Goal: Download file/media

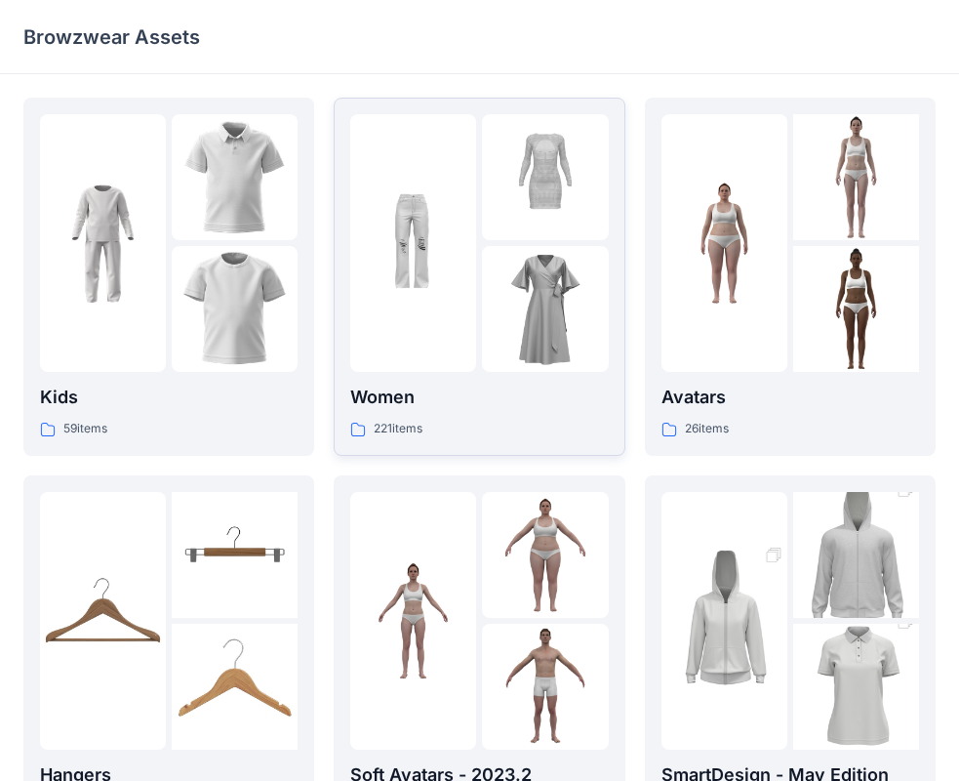
click at [388, 403] on p "Women" at bounding box center [479, 397] width 258 height 27
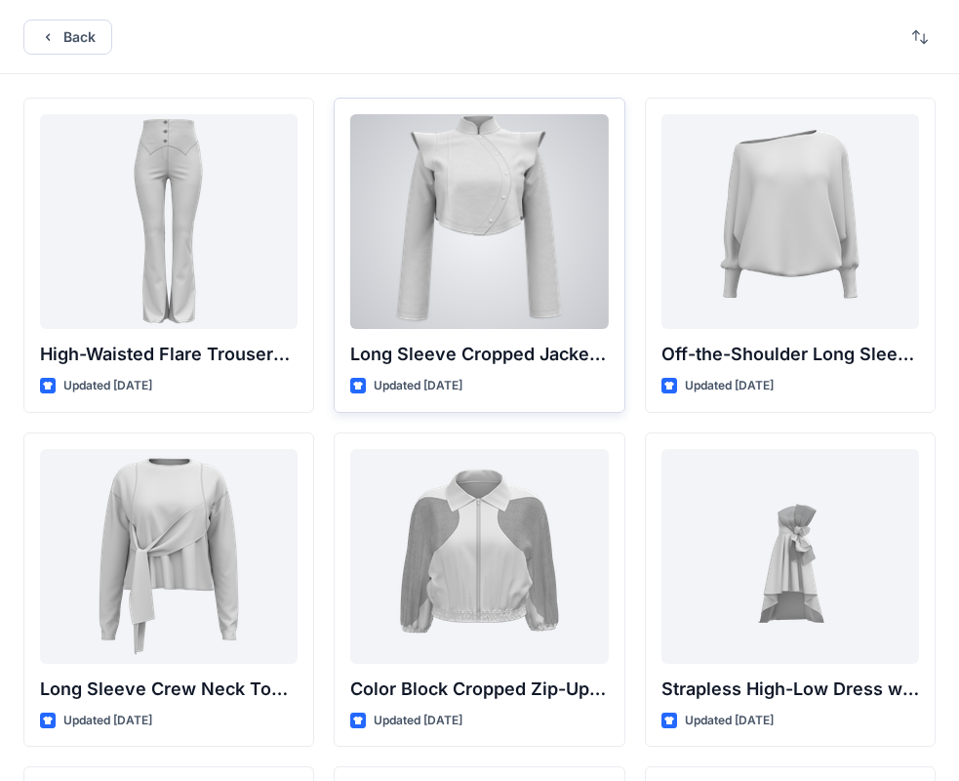
click at [552, 193] on div at bounding box center [479, 221] width 258 height 215
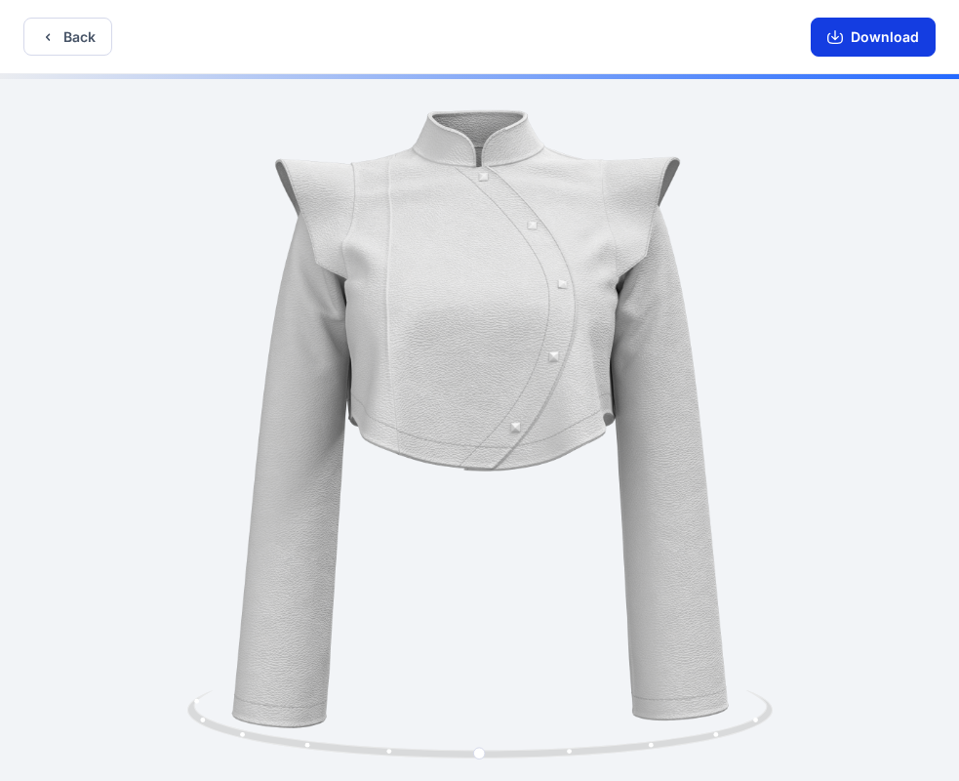
click at [912, 42] on button "Download" at bounding box center [873, 37] width 125 height 39
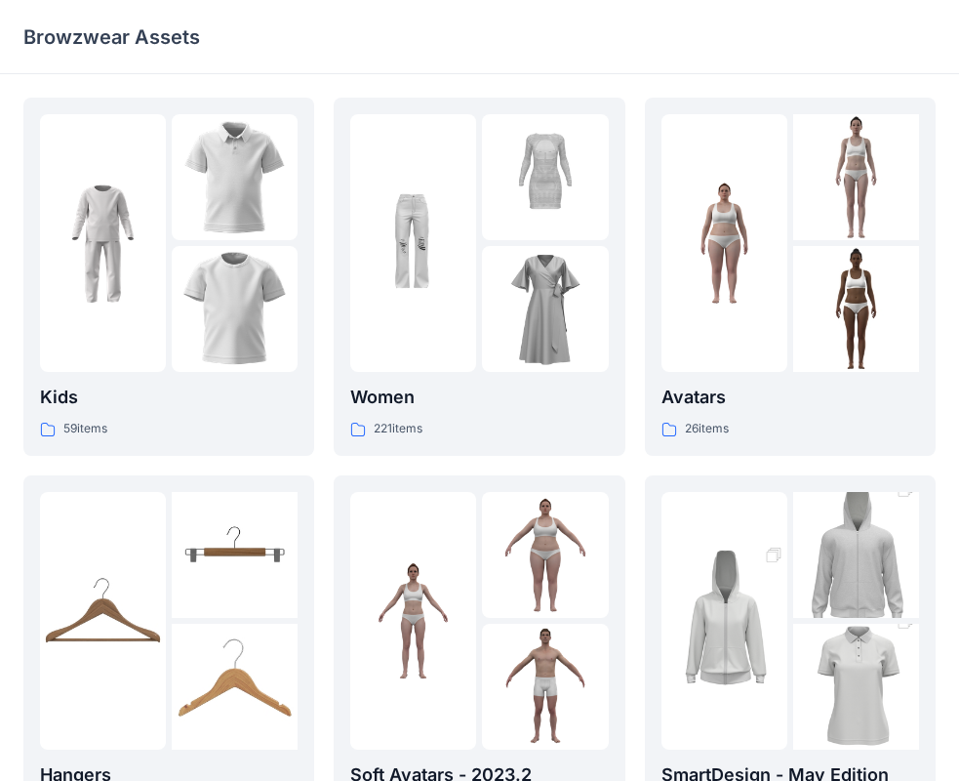
click at [552, 381] on div "Women 221 items" at bounding box center [479, 276] width 258 height 325
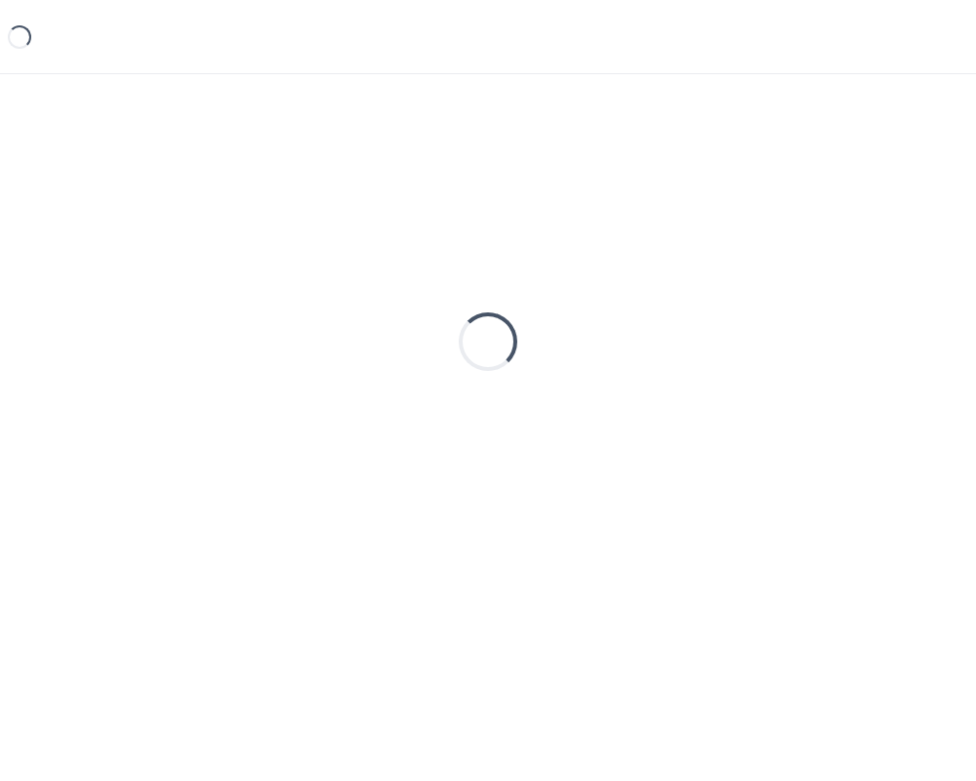
click at [544, 382] on div "Loading..." at bounding box center [487, 342] width 929 height 488
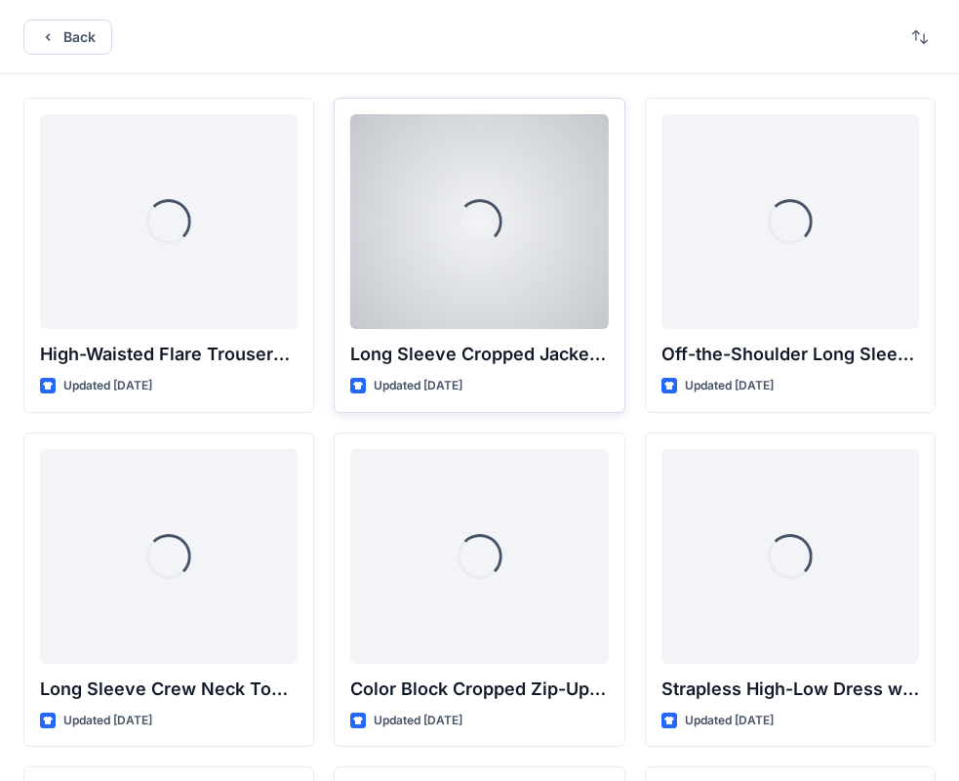
click at [440, 387] on p "Updated [DATE]" at bounding box center [418, 386] width 89 height 20
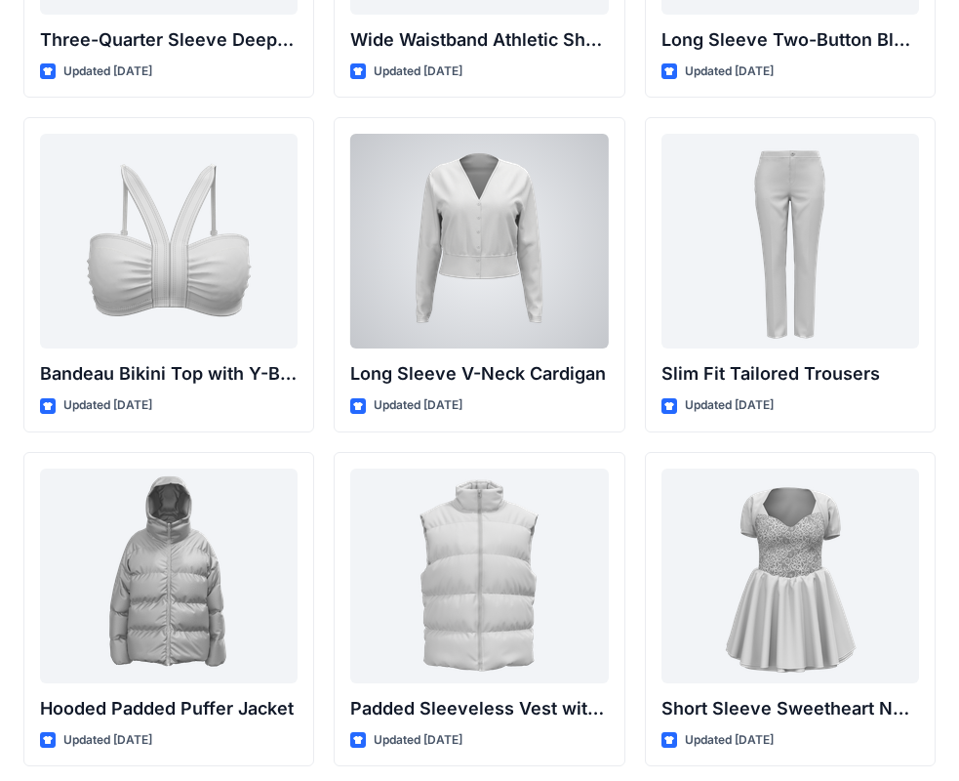
scroll to position [2065, 0]
